Goal: Information Seeking & Learning: Check status

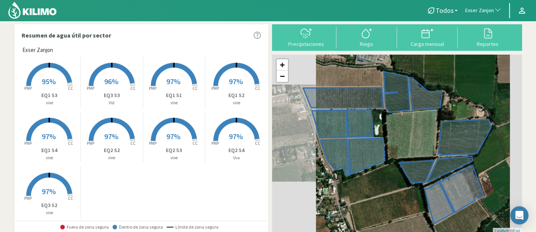
click at [477, 11] on span "Exser Zanjon" at bounding box center [480, 11] width 29 height 8
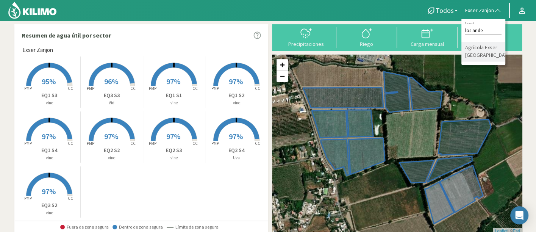
type input "los ande"
click at [485, 59] on li "Agrícola Exser - [GEOGRAPHIC_DATA]" at bounding box center [484, 51] width 44 height 19
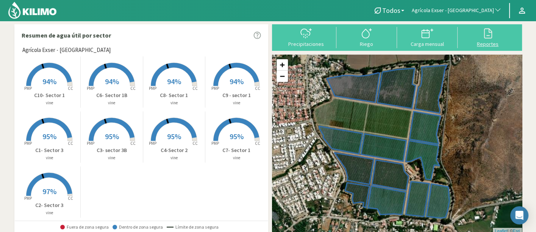
click at [485, 35] on icon at bounding box center [488, 33] width 12 height 12
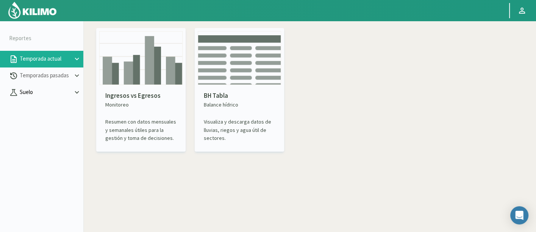
click at [39, 97] on button "Suelo" at bounding box center [41, 92] width 83 height 17
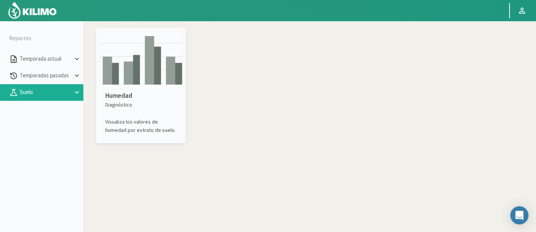
click at [126, 103] on p "Diagnóstico" at bounding box center [140, 105] width 71 height 8
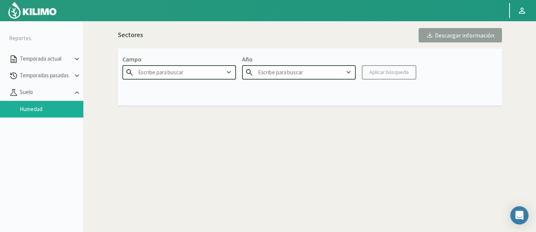
type input "Agr. Huertos de [GEOGRAPHIC_DATA]"
type input "2025"
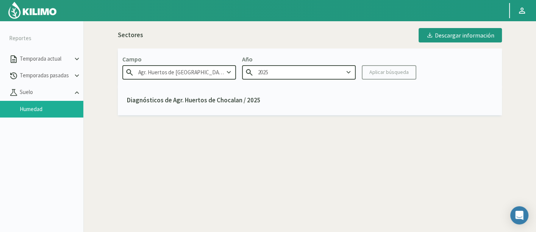
click at [201, 74] on input "Agr. Huertos de [GEOGRAPHIC_DATA]" at bounding box center [179, 72] width 114 height 14
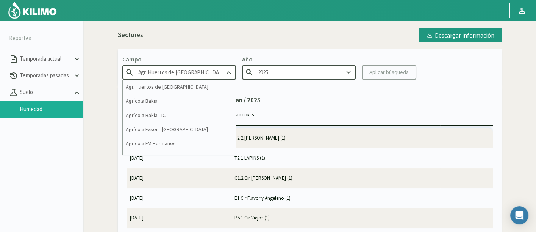
click at [201, 74] on input "Agr. Huertos de [GEOGRAPHIC_DATA]" at bounding box center [179, 72] width 114 height 14
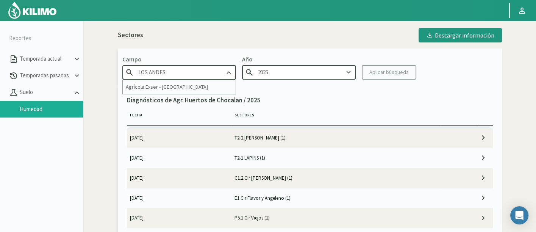
click at [182, 80] on div "Agrícola Exser - [GEOGRAPHIC_DATA]" at bounding box center [179, 87] width 113 height 14
type input "Agrícola Exser - [GEOGRAPHIC_DATA]"
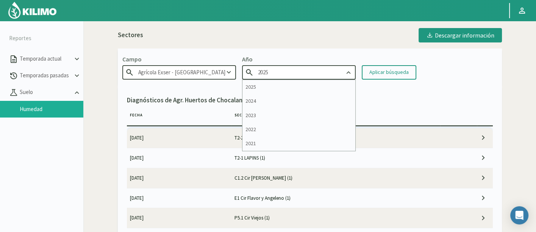
click at [334, 72] on input "2025" at bounding box center [299, 72] width 114 height 14
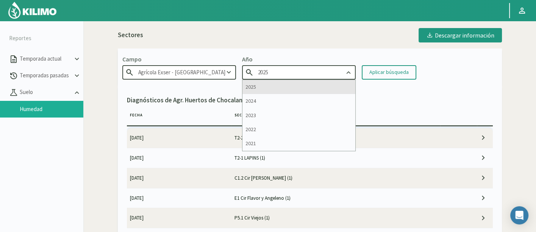
click at [334, 84] on div "2025" at bounding box center [299, 87] width 113 height 14
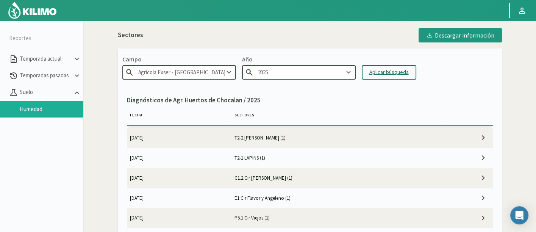
click at [393, 66] on button "Aplicar búsqueda" at bounding box center [389, 72] width 55 height 14
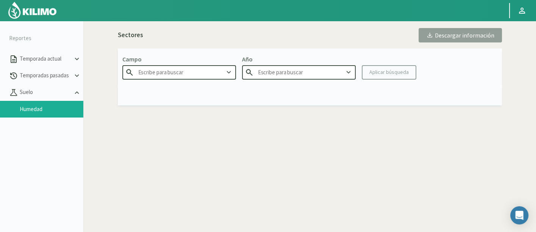
type input "Agrícola Exser - [GEOGRAPHIC_DATA]"
type input "2025"
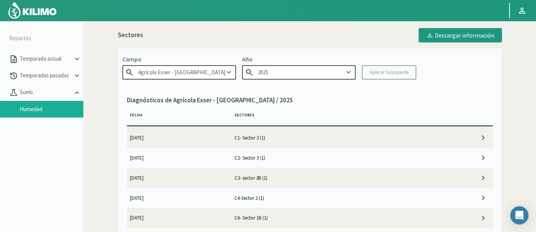
click at [264, 138] on td "C1- Sector 3 (1)" at bounding box center [335, 138] width 209 height 20
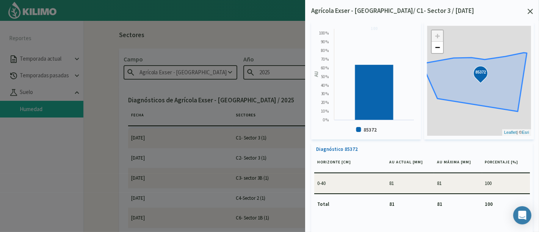
click at [485, 9] on icon at bounding box center [530, 11] width 5 height 5
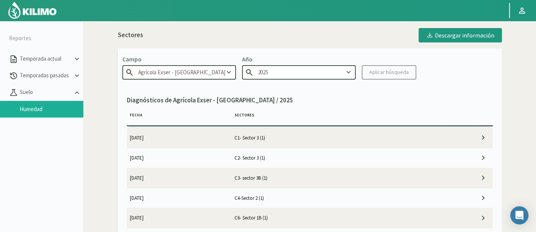
click at [277, 160] on td "C2- Sector 3 (1)" at bounding box center [335, 158] width 209 height 20
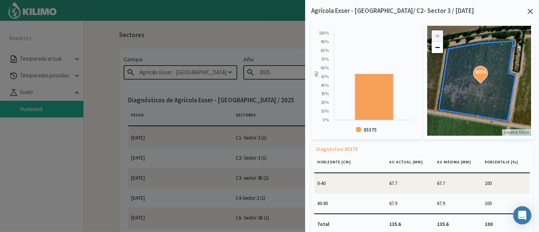
click at [485, 13] on icon at bounding box center [530, 11] width 5 height 5
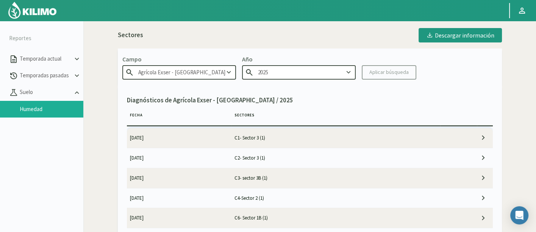
click at [330, 180] on td "C3- sector 3B (1)" at bounding box center [335, 178] width 209 height 20
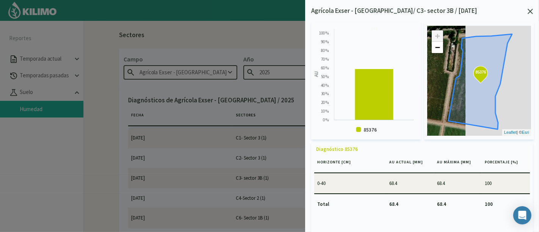
click at [485, 13] on icon at bounding box center [530, 11] width 5 height 5
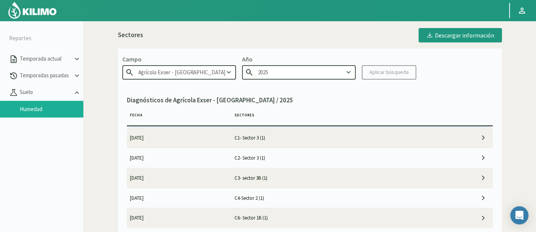
click at [315, 192] on td "C4-Sector 2 (1)" at bounding box center [335, 198] width 209 height 20
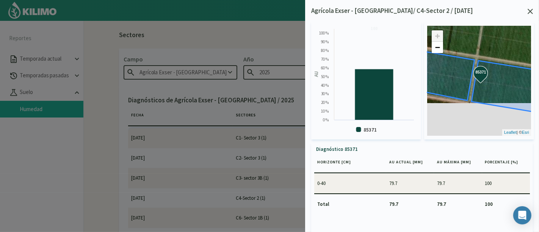
click at [485, 10] on icon at bounding box center [530, 11] width 5 height 5
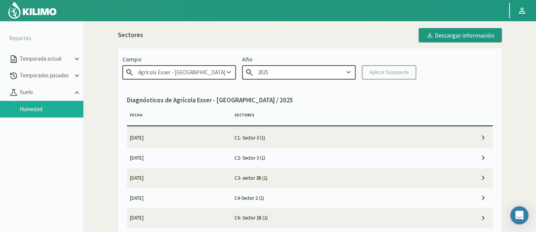
click at [275, 208] on td "C6- Sector 1B (1)" at bounding box center [335, 218] width 209 height 20
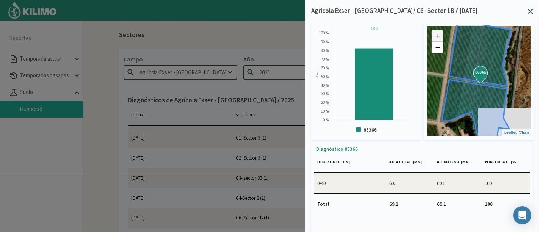
click at [485, 10] on icon at bounding box center [530, 11] width 5 height 5
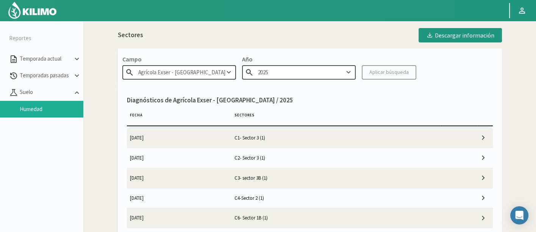
scroll to position [42, 0]
click at [315, 194] on td "C7- Sector 1 (1)" at bounding box center [335, 196] width 209 height 20
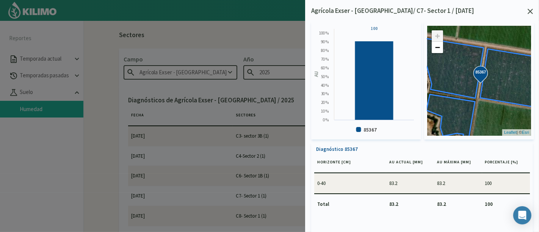
click at [485, 12] on icon at bounding box center [530, 11] width 5 height 5
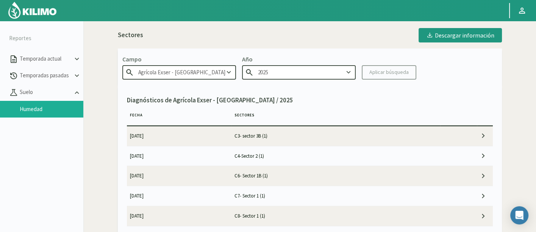
click at [330, 208] on td "C8- Sector 1 (1)" at bounding box center [335, 216] width 209 height 20
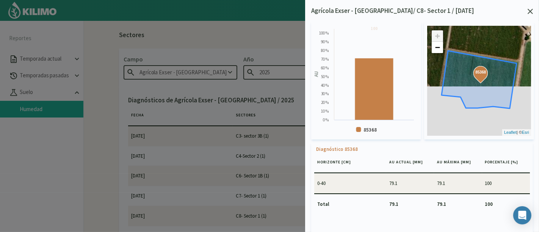
click at [485, 13] on icon at bounding box center [530, 11] width 5 height 5
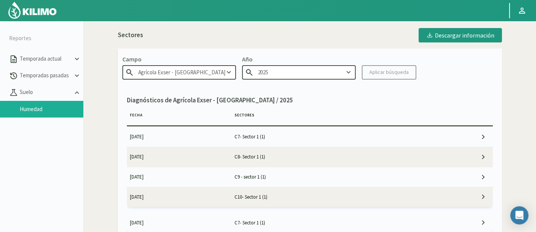
scroll to position [126, 0]
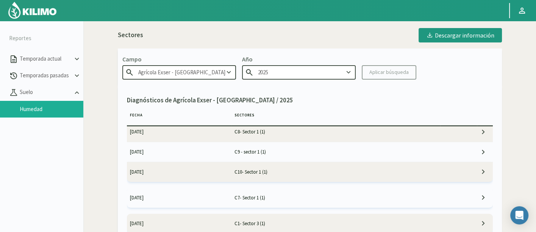
click at [279, 148] on td "C9 - sector 1 (1)" at bounding box center [335, 152] width 209 height 20
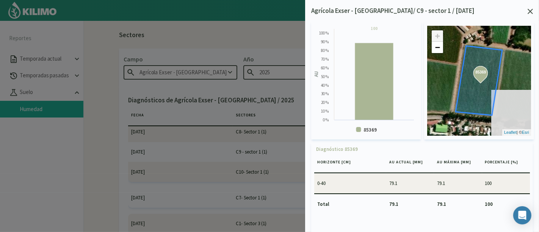
click at [485, 13] on icon at bounding box center [530, 11] width 5 height 5
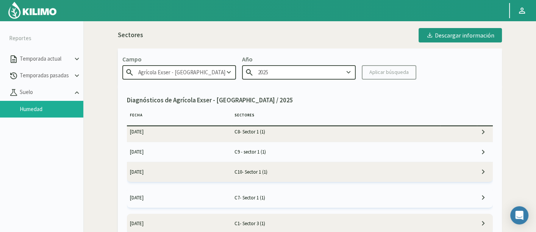
click at [323, 164] on td "C10- Sector 1 (1)" at bounding box center [335, 172] width 209 height 20
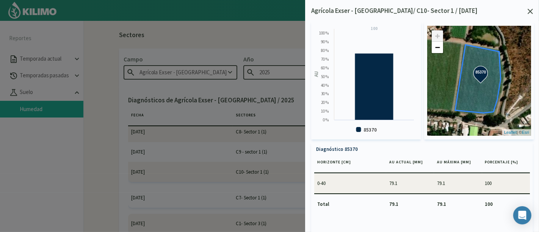
click at [485, 6] on div "Agrícola Exser - [GEOGRAPHIC_DATA]/ C10- Sector 1 / [DATE] Created with Highcha…" at bounding box center [422, 116] width 234 height 232
click at [485, 4] on div "Agrícola Exser - [GEOGRAPHIC_DATA]/ C10- Sector 1 / [DATE] Created with Highcha…" at bounding box center [422, 116] width 234 height 232
click at [485, 13] on icon at bounding box center [530, 11] width 5 height 5
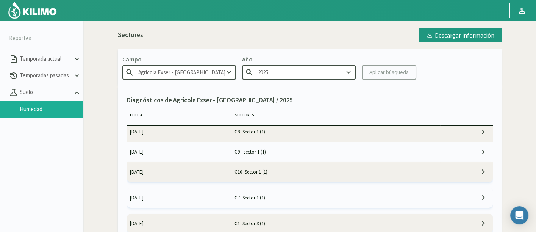
click at [354, 188] on td "C7- Sector 1 (1)" at bounding box center [335, 198] width 209 height 20
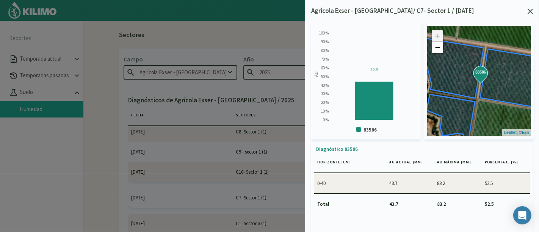
click at [485, 11] on icon at bounding box center [530, 11] width 5 height 5
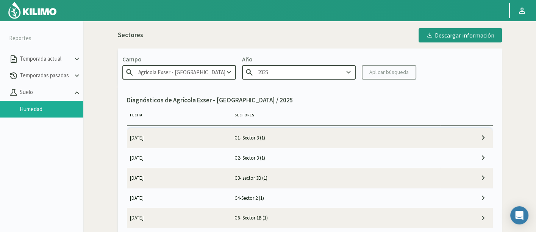
scroll to position [42, 0]
click at [228, 192] on td "[DATE]" at bounding box center [179, 196] width 105 height 20
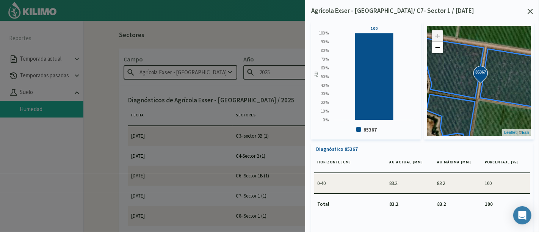
click at [485, 9] on icon at bounding box center [530, 11] width 5 height 5
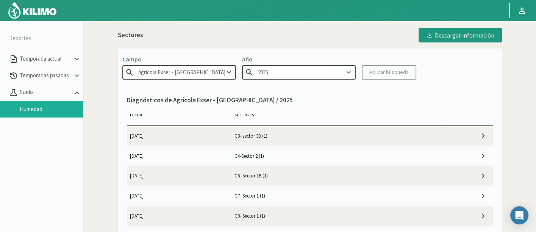
drag, startPoint x: 30, startPoint y: 15, endPoint x: 63, endPoint y: 6, distance: 33.5
click at [30, 14] on img at bounding box center [33, 10] width 50 height 18
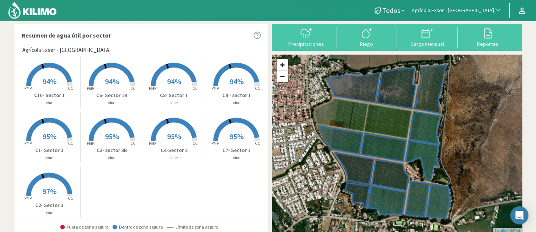
click at [467, 10] on span "Agrícola Exser - [GEOGRAPHIC_DATA]" at bounding box center [453, 11] width 82 height 8
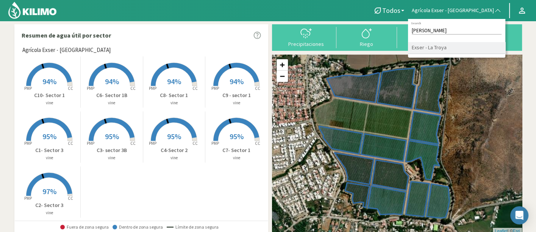
type input "[PERSON_NAME]"
click at [470, 47] on li "Exser - La Troya" at bounding box center [456, 48] width 97 height 12
